Goal: Task Accomplishment & Management: Complete application form

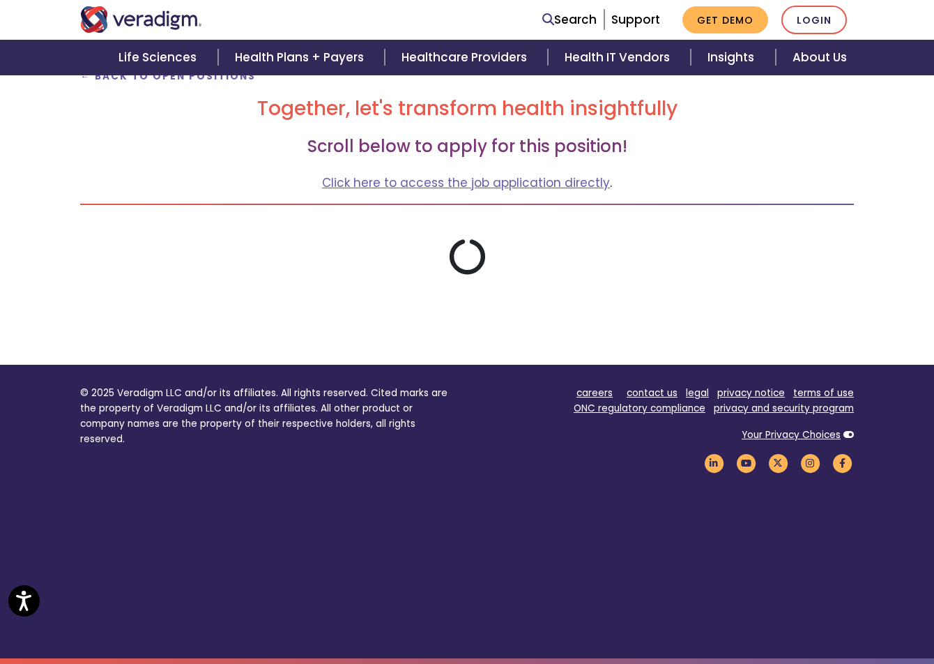
scroll to position [186, 0]
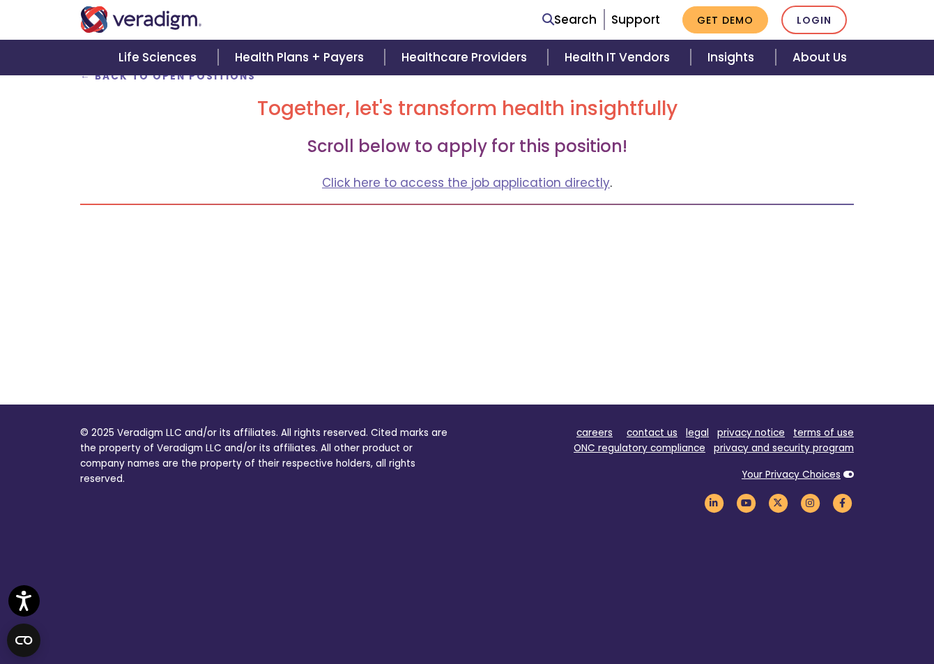
click at [0, 231] on div "← Back to Open Positions Together, let's transform health insightfully Scroll b…" at bounding box center [467, 219] width 934 height 372
click at [44, 144] on div "← Back to Open Positions Together, let's transform health insightfully Scroll b…" at bounding box center [467, 219] width 934 height 372
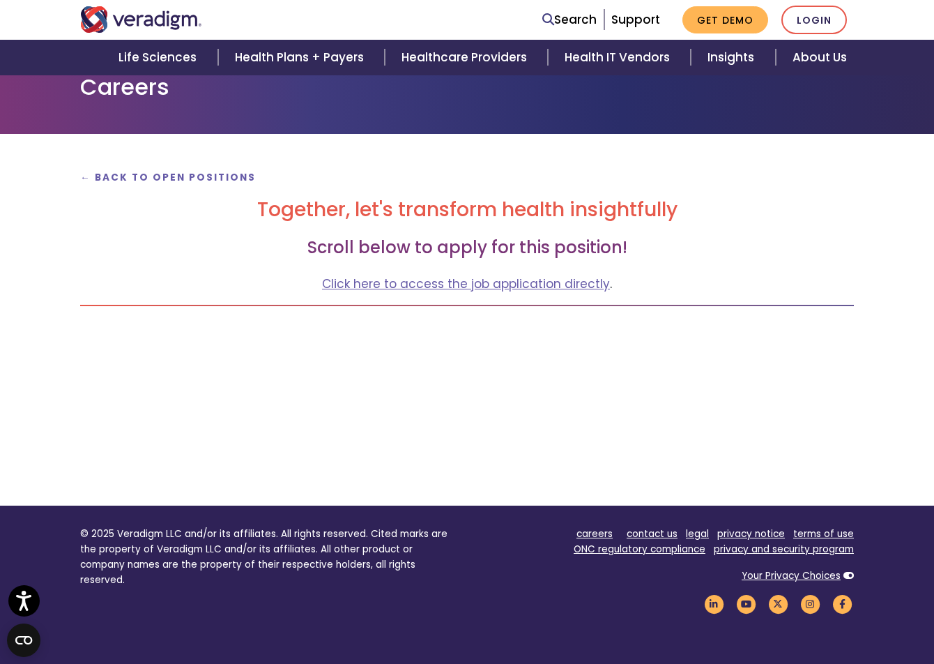
scroll to position [0, 0]
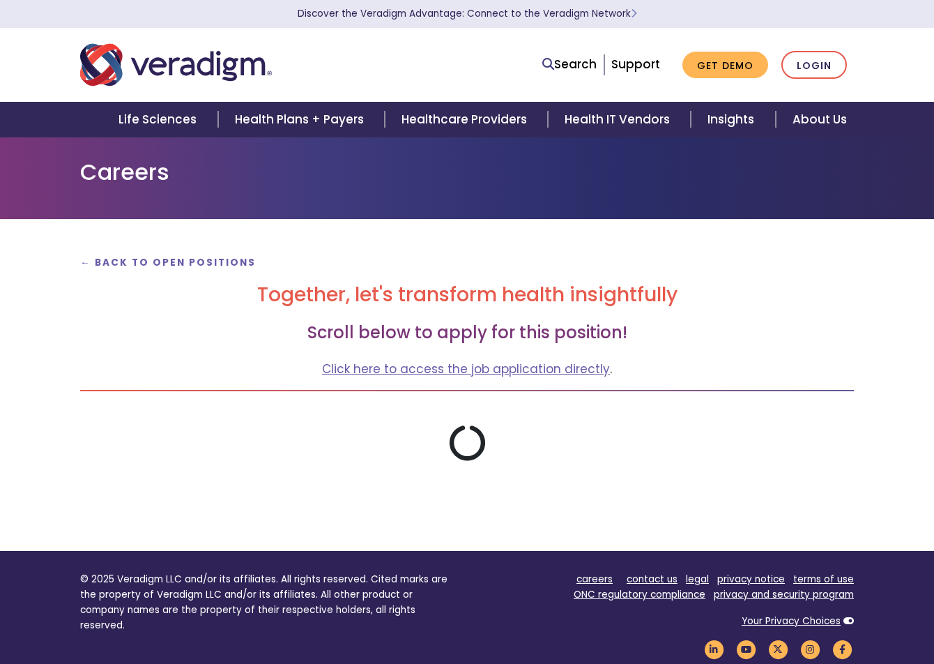
drag, startPoint x: 0, startPoint y: 0, endPoint x: 344, endPoint y: 178, distance: 387.9
click at [344, 178] on h1 "Careers" at bounding box center [467, 172] width 774 height 26
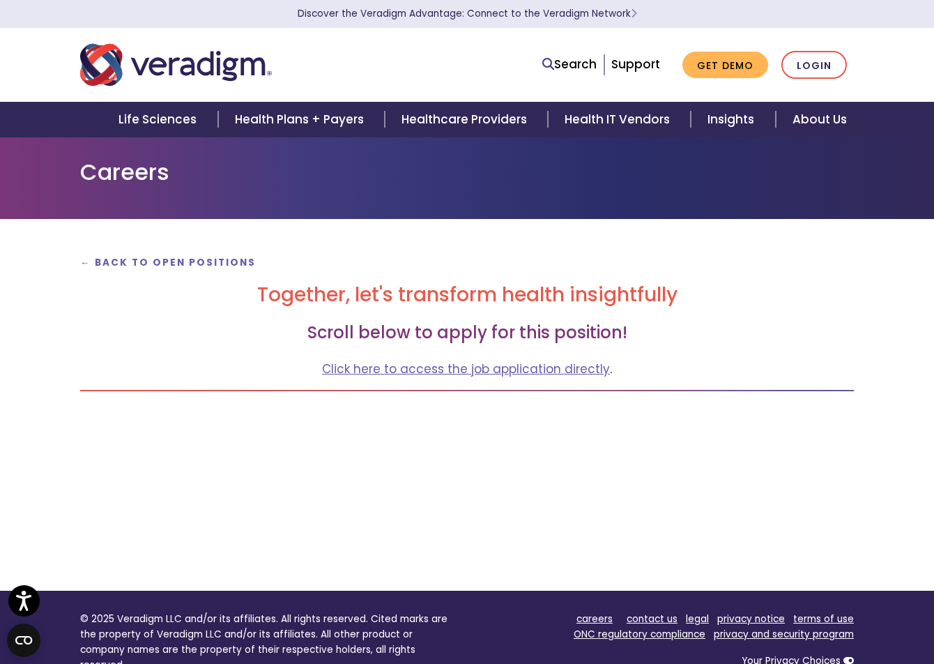
click at [74, 365] on div "← Back to Open Positions Together, let's transform health insightfully Scroll b…" at bounding box center [467, 393] width 795 height 282
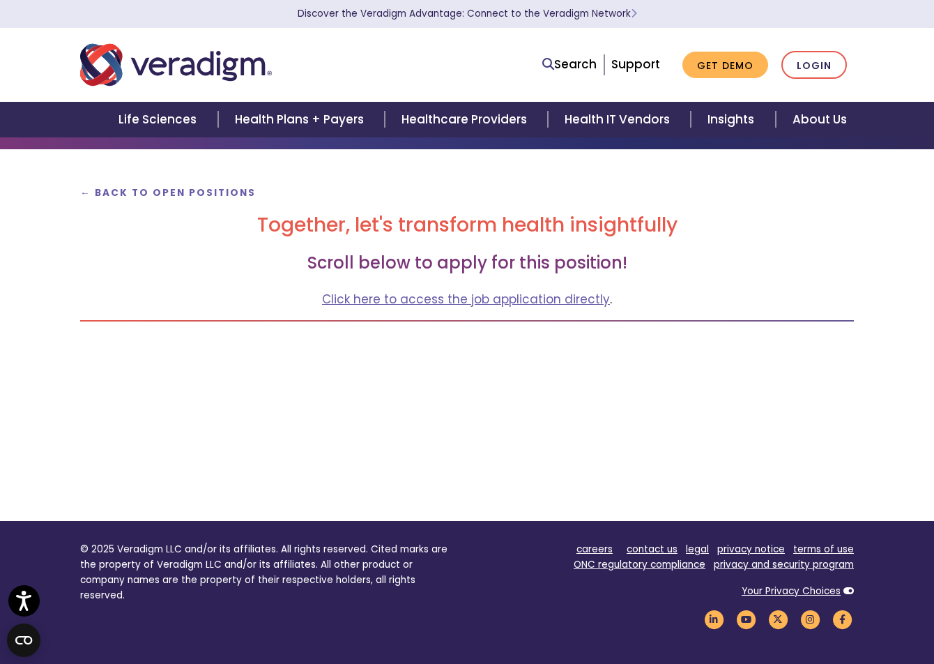
click at [144, 254] on h3 "Scroll below to apply for this position!" at bounding box center [467, 263] width 774 height 20
